Goal: Task Accomplishment & Management: Use online tool/utility

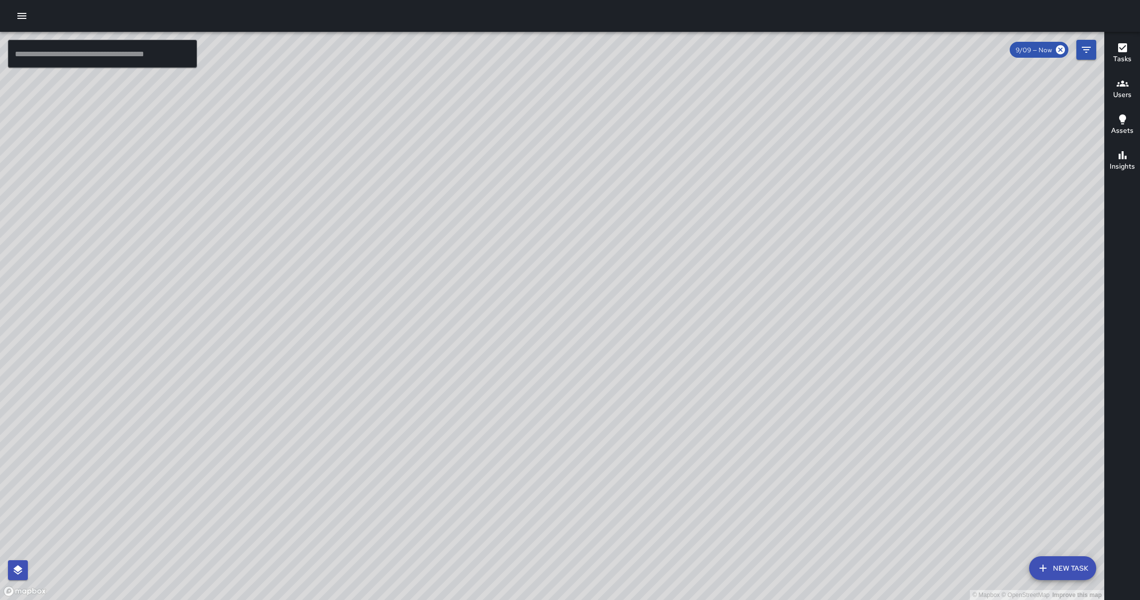
click at [22, 21] on icon "button" at bounding box center [22, 16] width 12 height 12
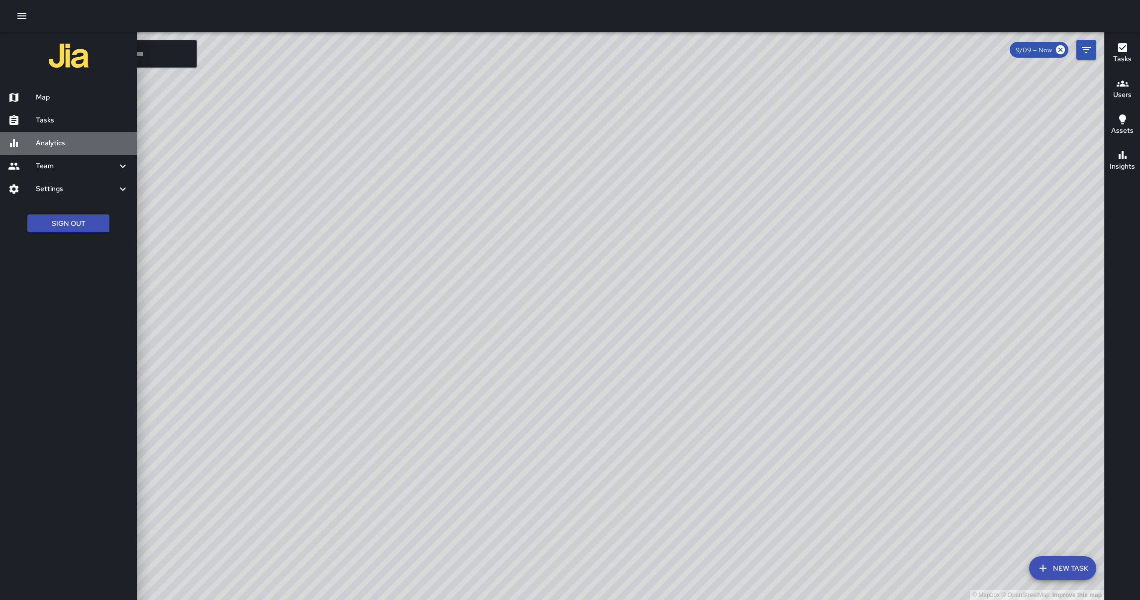
click at [64, 147] on h6 "Analytics" at bounding box center [82, 143] width 93 height 11
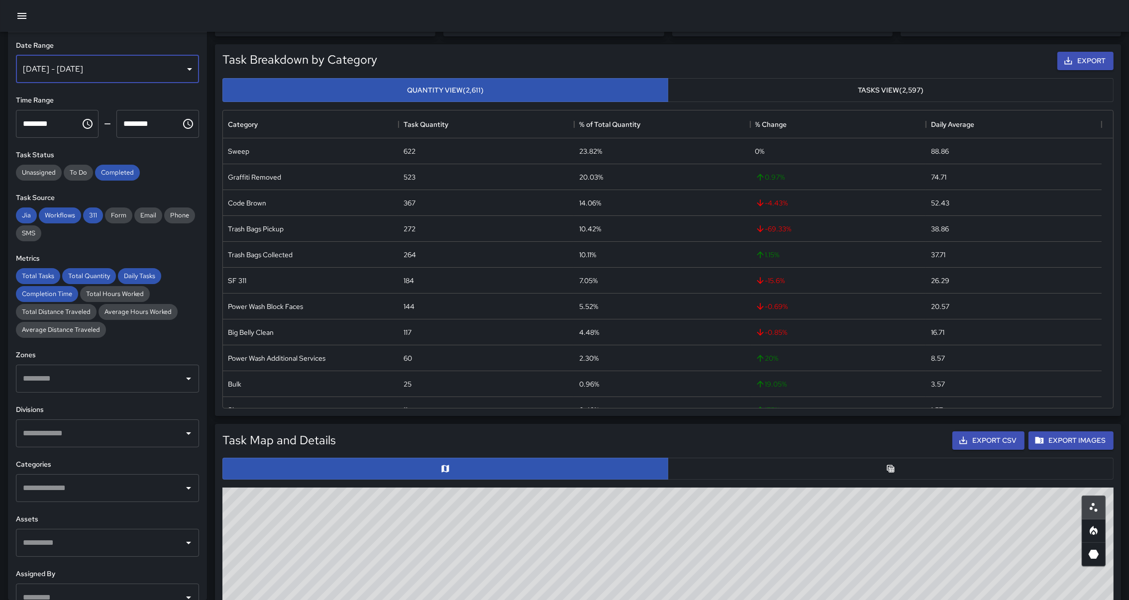
click at [173, 67] on div "[DATE] - [DATE]" at bounding box center [107, 69] width 183 height 28
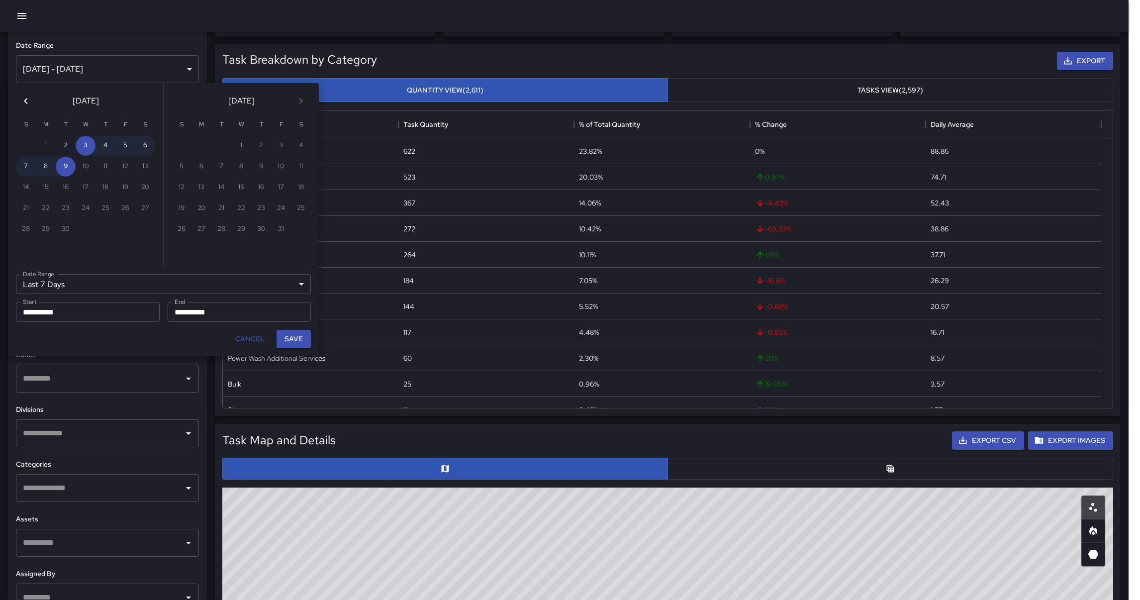
click at [25, 100] on icon "Previous month" at bounding box center [25, 101] width 3 height 6
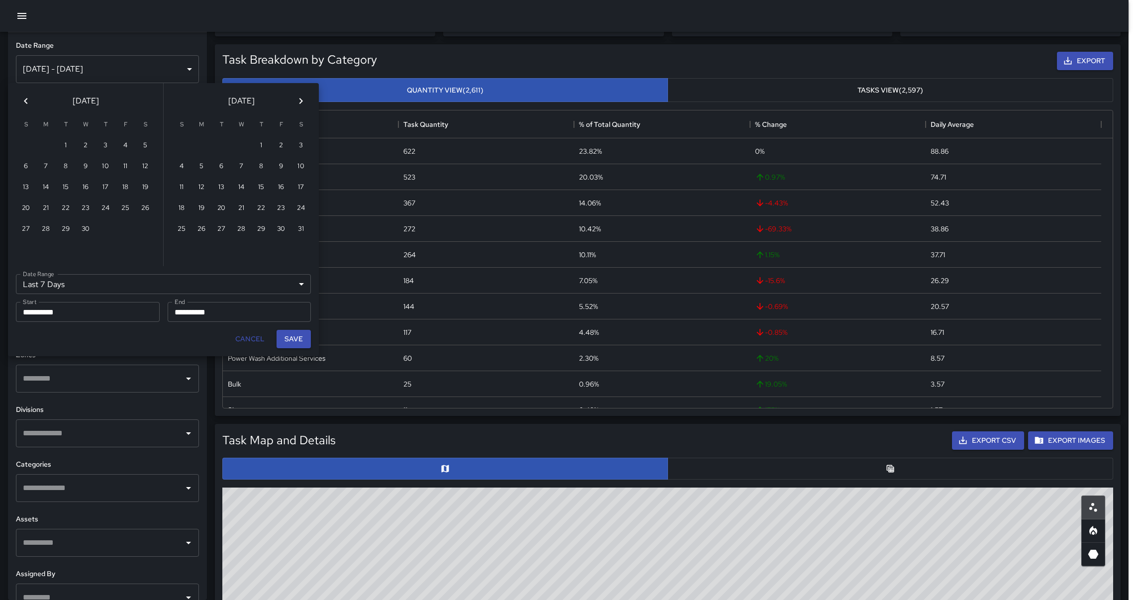
click at [25, 100] on icon "Previous month" at bounding box center [25, 101] width 3 height 6
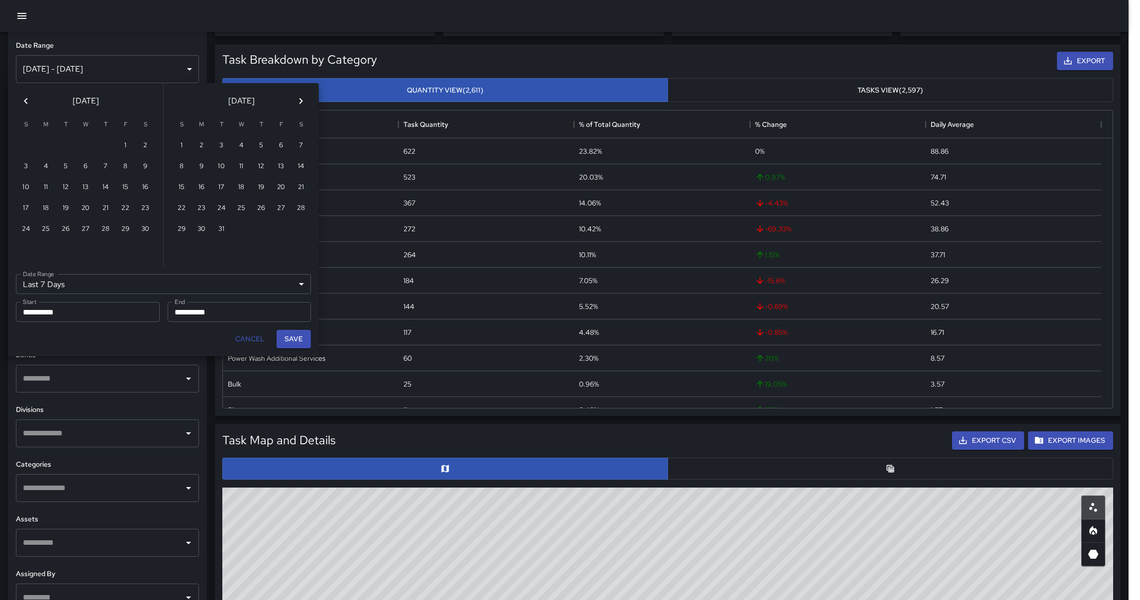
click at [25, 100] on icon "Previous month" at bounding box center [25, 101] width 3 height 6
click at [44, 142] on button "1" at bounding box center [46, 146] width 20 height 20
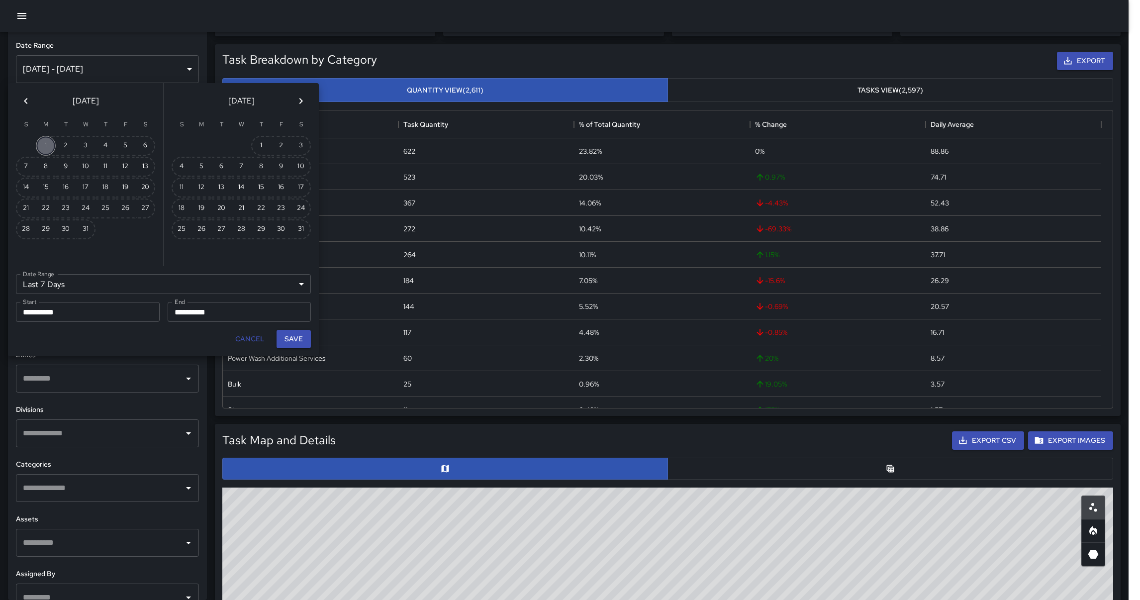
type input "******"
type input "**********"
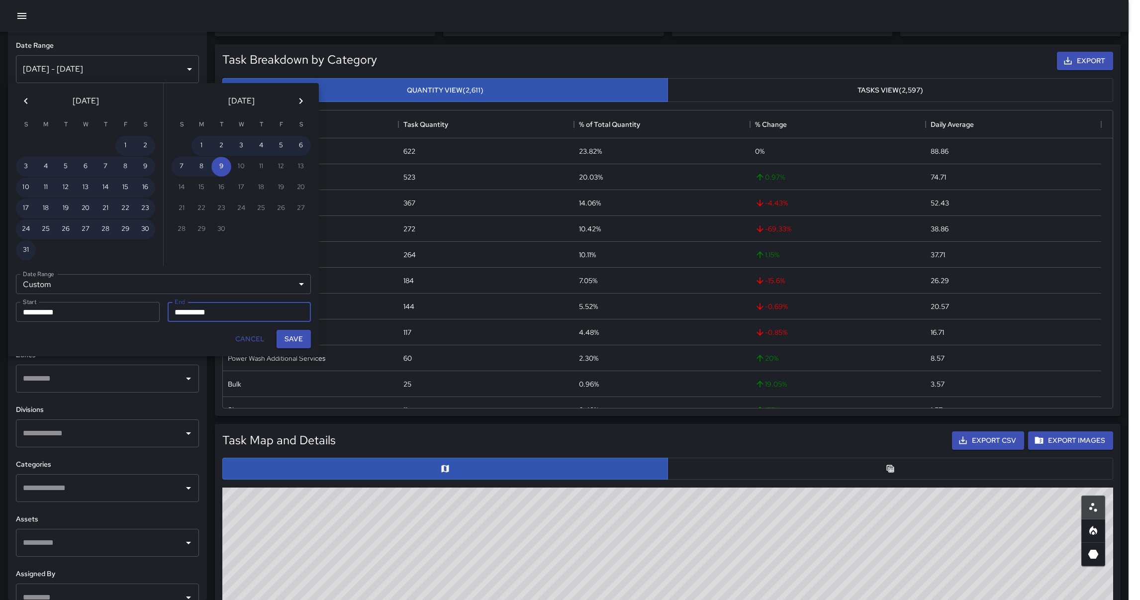
click at [22, 101] on icon "Previous month" at bounding box center [26, 101] width 12 height 12
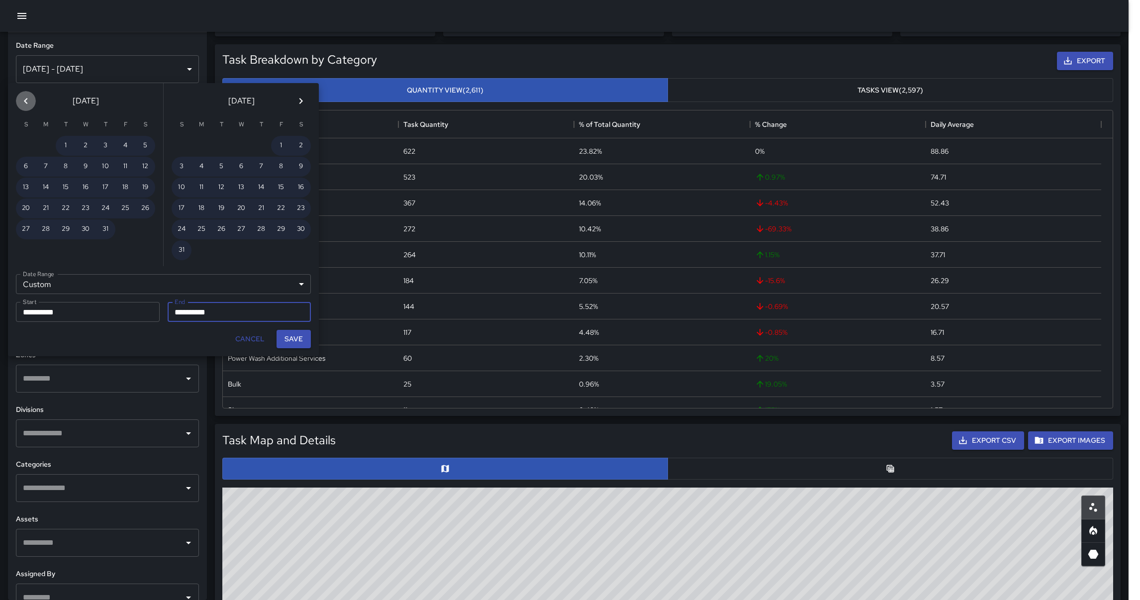
click at [22, 101] on icon "Previous month" at bounding box center [26, 101] width 12 height 12
click at [52, 221] on button "30" at bounding box center [46, 229] width 20 height 20
type input "**********"
click at [297, 336] on button "Save" at bounding box center [294, 339] width 34 height 18
type input "**********"
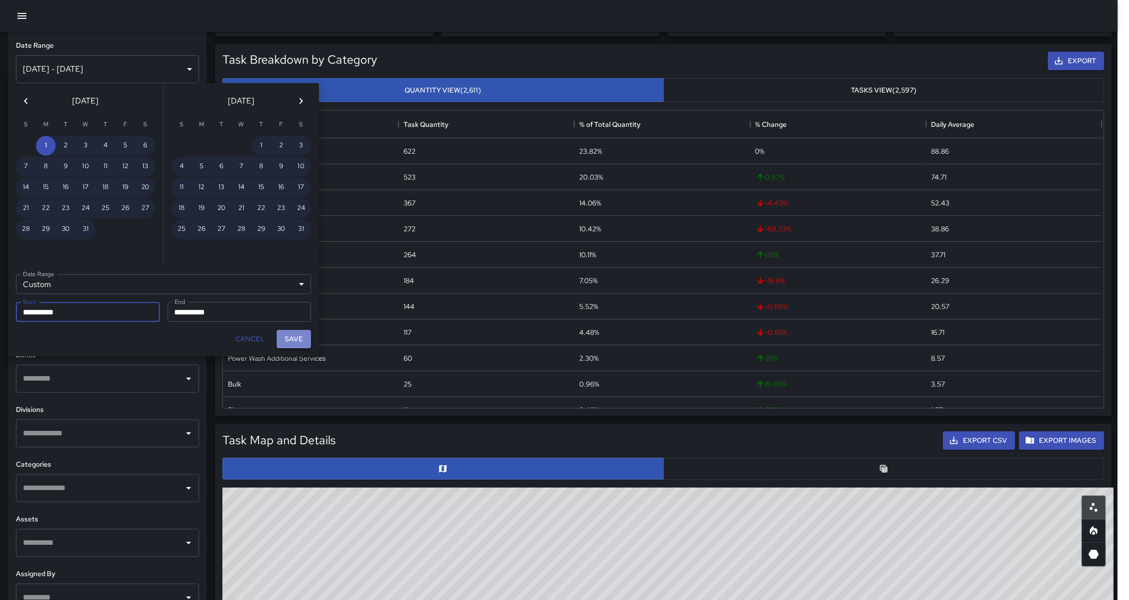
scroll to position [11, 11]
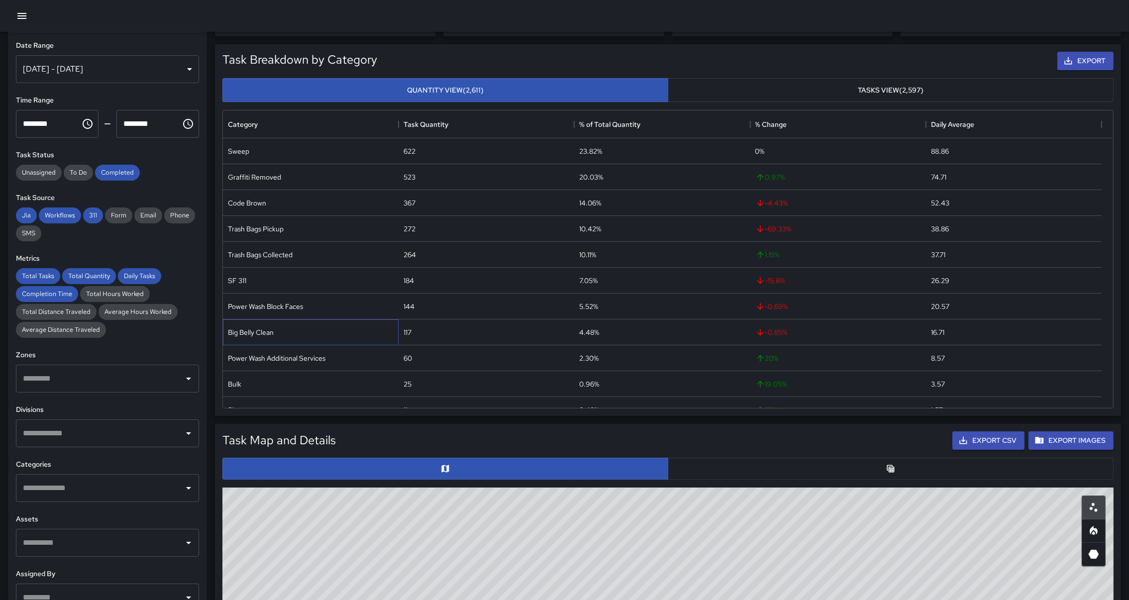
click at [297, 336] on div "Big Belly Clean" at bounding box center [311, 332] width 176 height 26
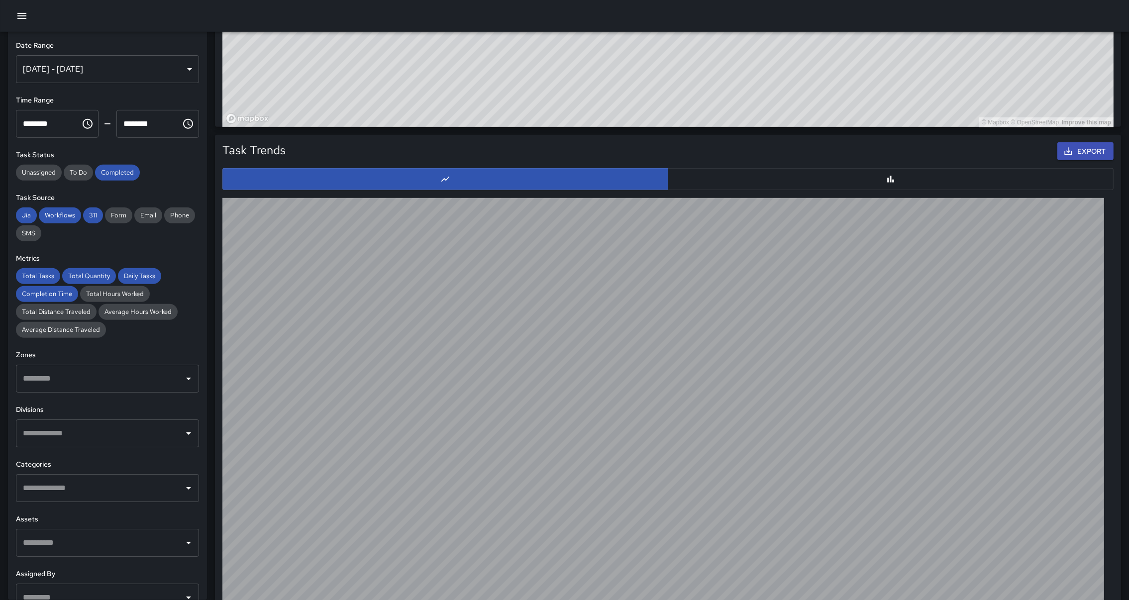
scroll to position [871, 0]
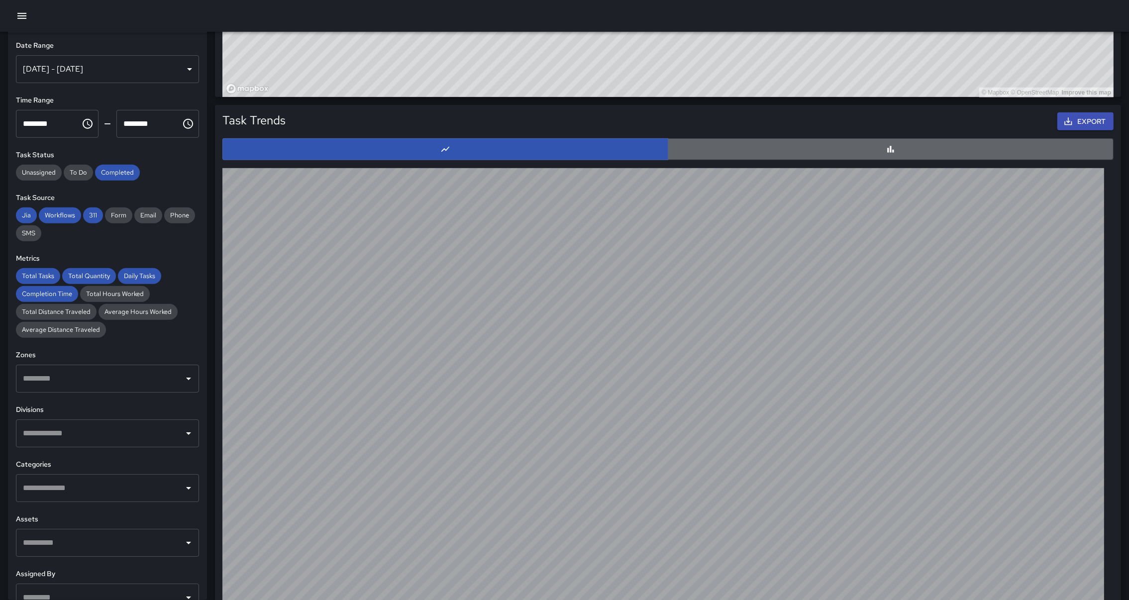
click at [868, 150] on button "button" at bounding box center [891, 149] width 446 height 22
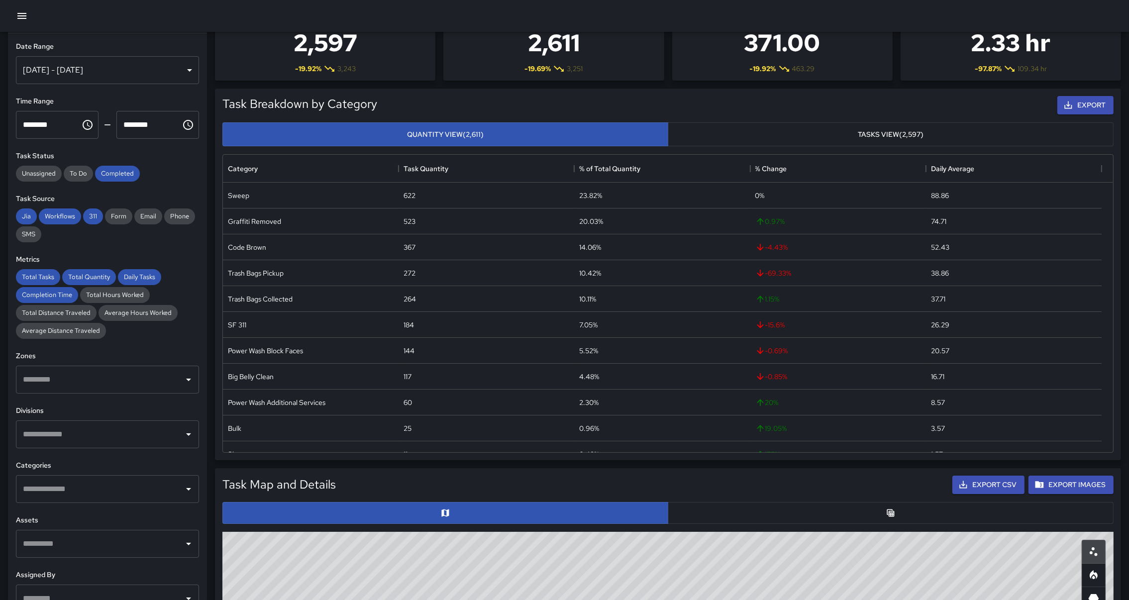
scroll to position [0, 0]
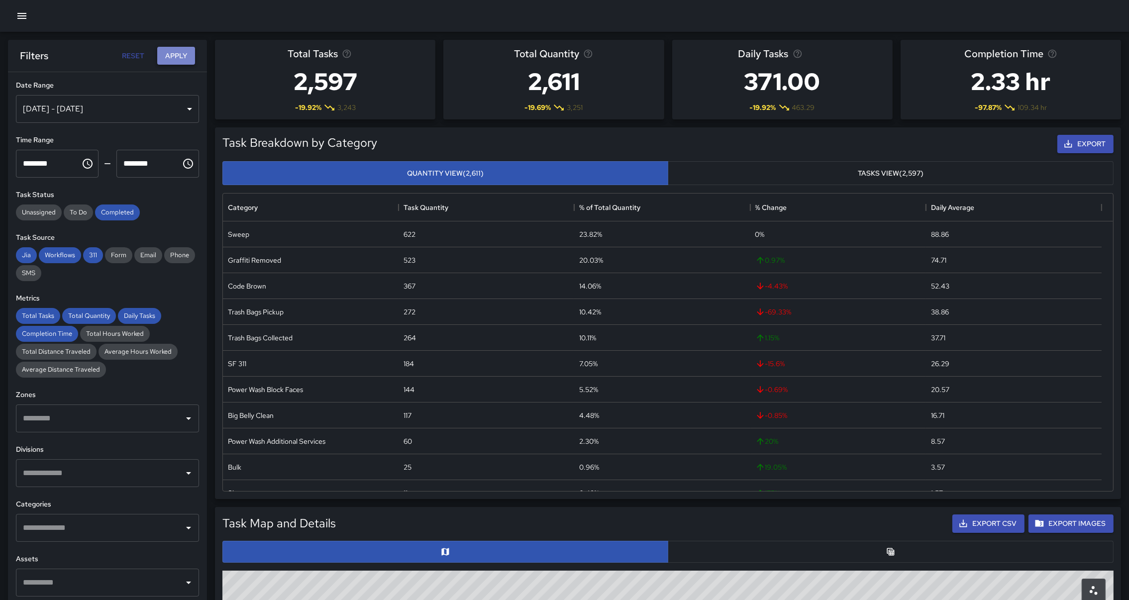
click at [175, 55] on button "Apply" at bounding box center [176, 56] width 38 height 18
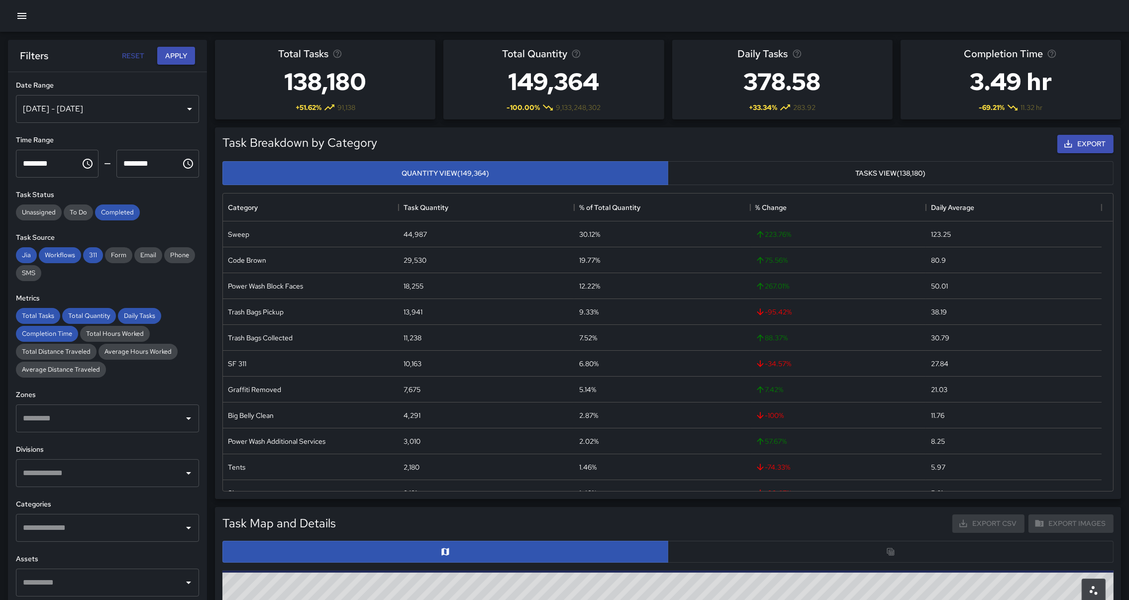
click at [902, 177] on button "Tasks View (138,180)" at bounding box center [891, 173] width 446 height 24
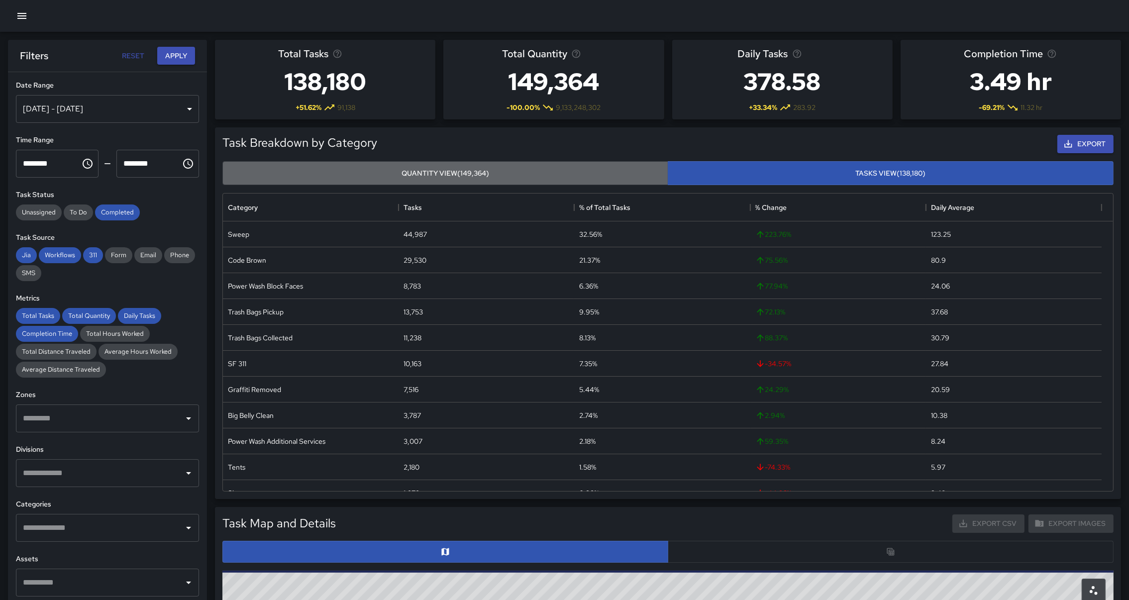
click at [422, 175] on button "Quantity View (149,364)" at bounding box center [445, 173] width 446 height 24
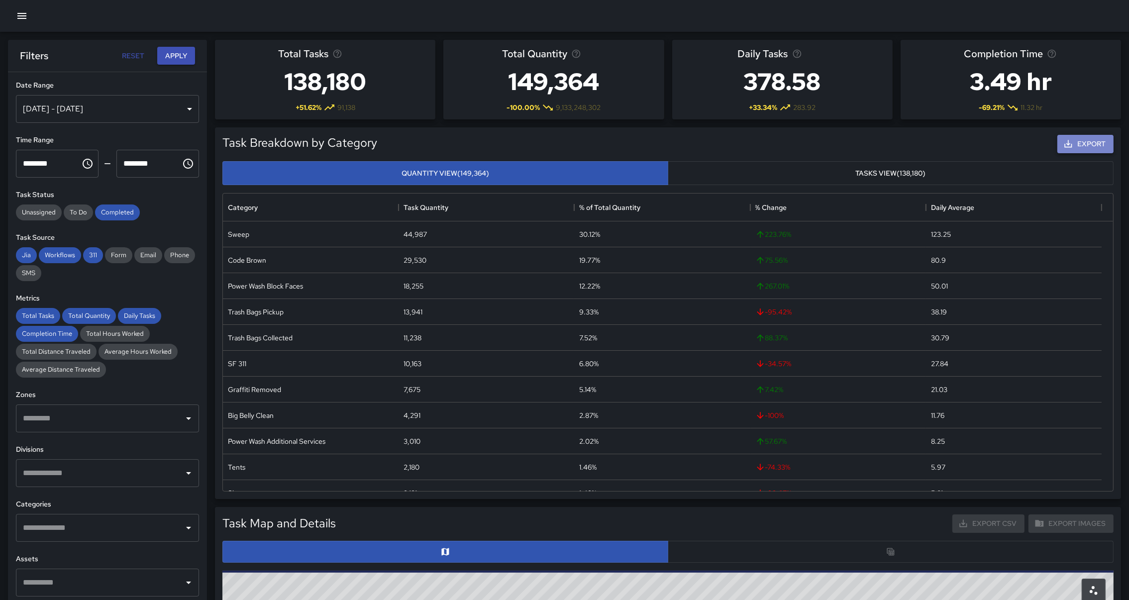
click at [1089, 141] on button "Export" at bounding box center [1085, 144] width 56 height 18
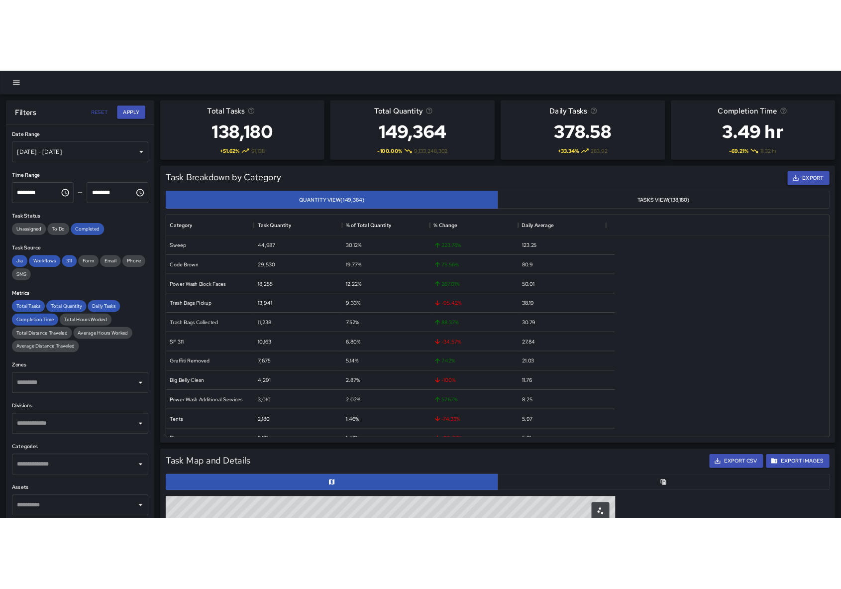
scroll to position [286, 878]
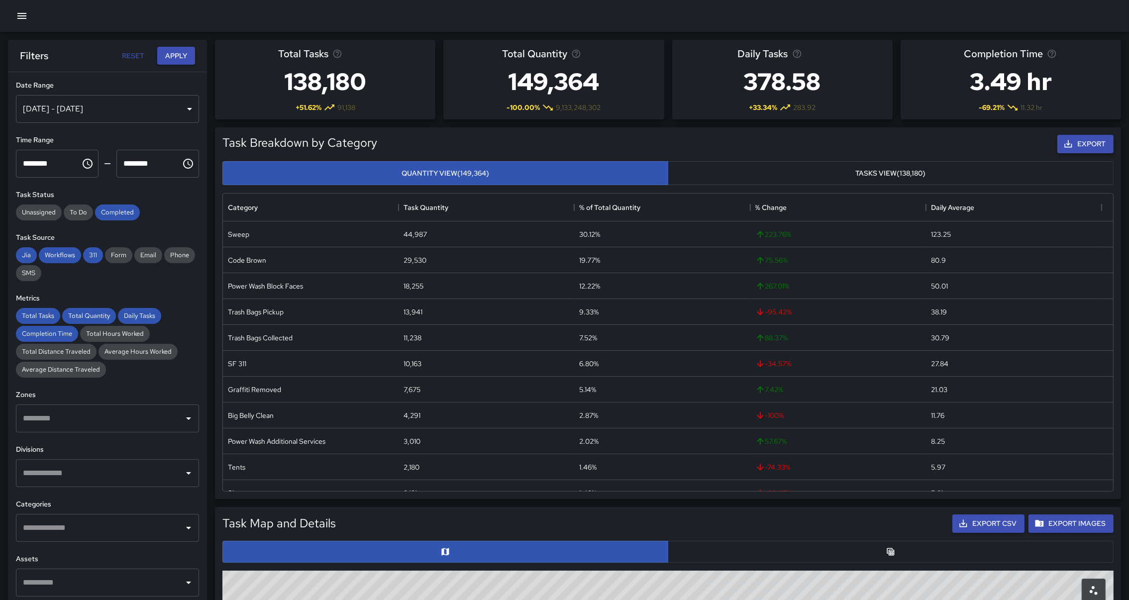
click at [1094, 140] on button "Export" at bounding box center [1085, 144] width 56 height 18
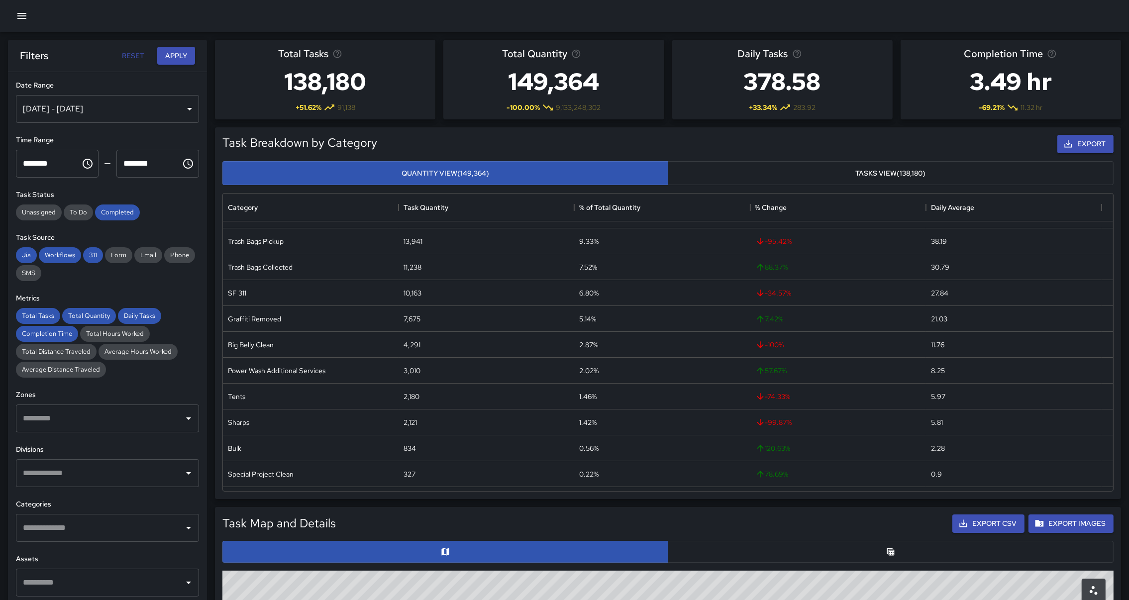
scroll to position [41, 0]
